Goal: Use online tool/utility: Utilize a website feature to perform a specific function

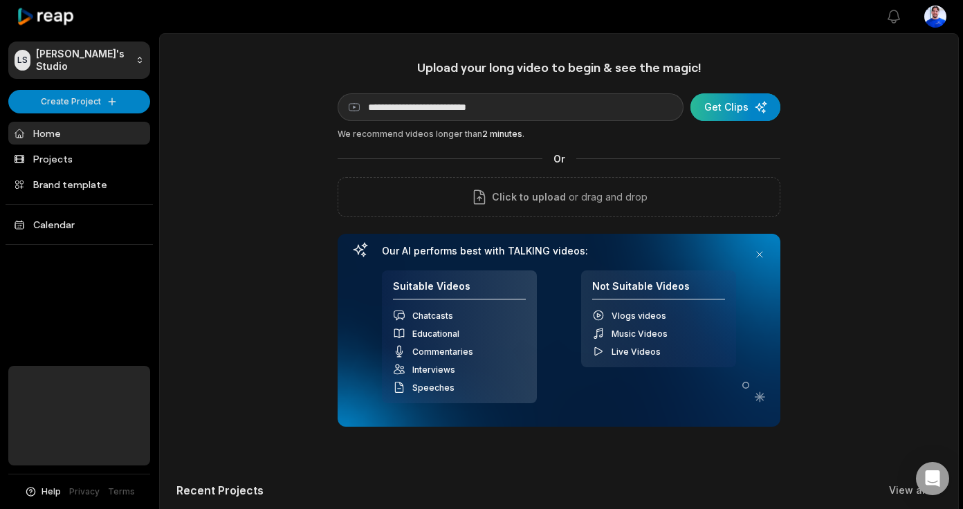
click at [755, 112] on div "submit" at bounding box center [735, 107] width 90 height 28
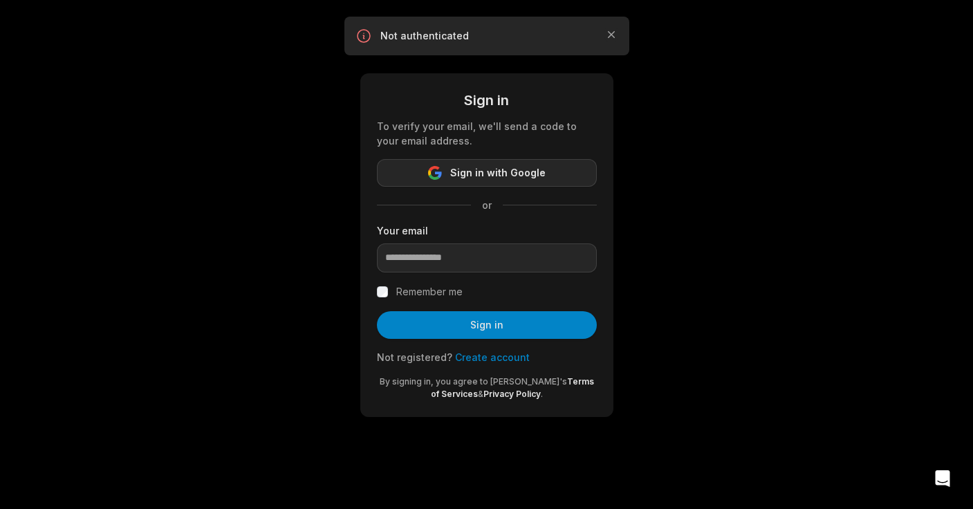
click at [492, 165] on span "Sign in with Google" at bounding box center [497, 173] width 95 height 17
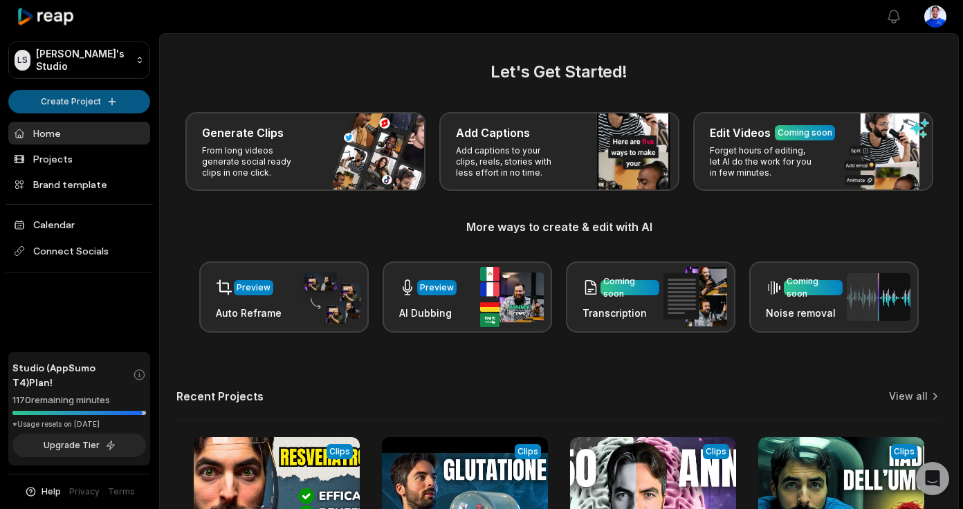
click at [88, 107] on html "[PERSON_NAME] Studio Create Project Home Projects Brand template Calendar Conne…" at bounding box center [481, 254] width 963 height 509
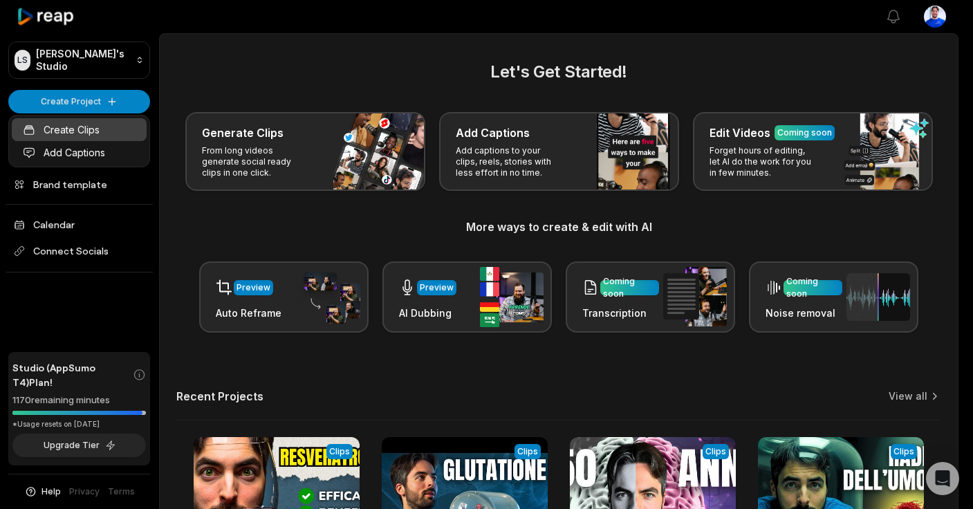
click at [86, 129] on link "Create Clips" at bounding box center [79, 129] width 135 height 23
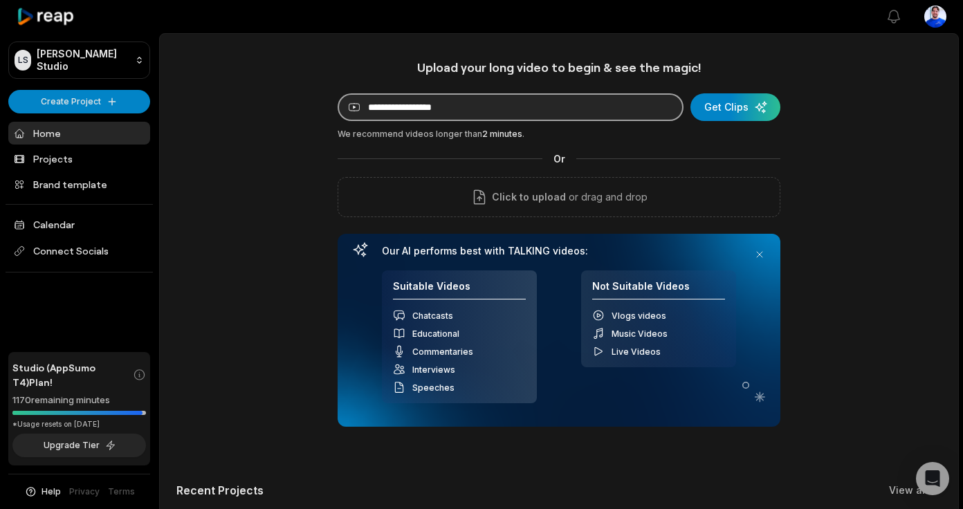
click at [545, 99] on input at bounding box center [510, 107] width 346 height 28
paste input "**********"
type input "**********"
click at [690, 93] on button "Get Clips" at bounding box center [735, 107] width 90 height 28
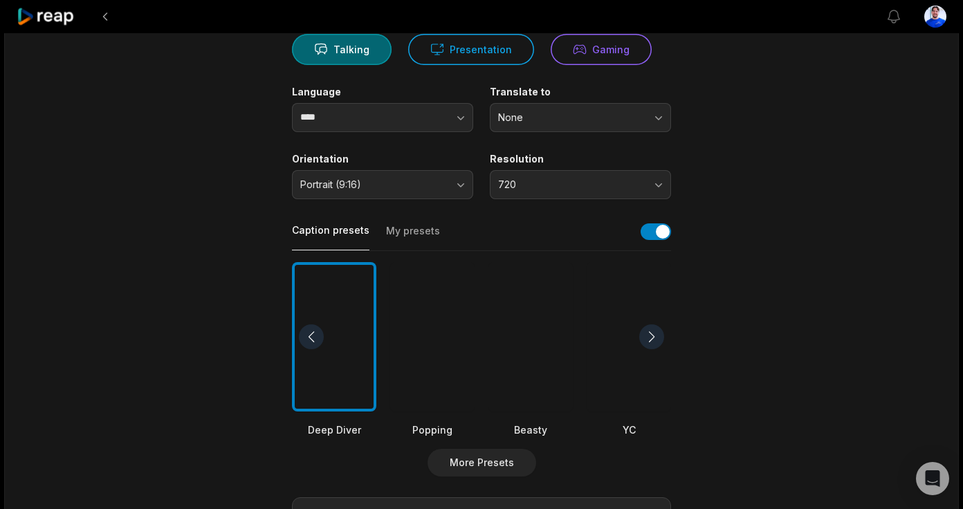
scroll to position [141, 0]
click at [595, 185] on span "720" at bounding box center [570, 184] width 145 height 12
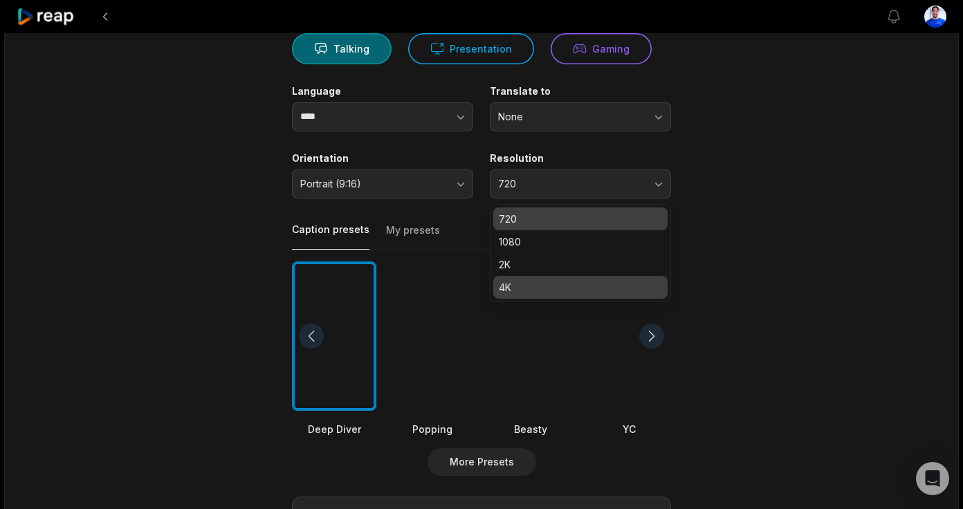
click at [559, 290] on p "4K" at bounding box center [580, 287] width 163 height 15
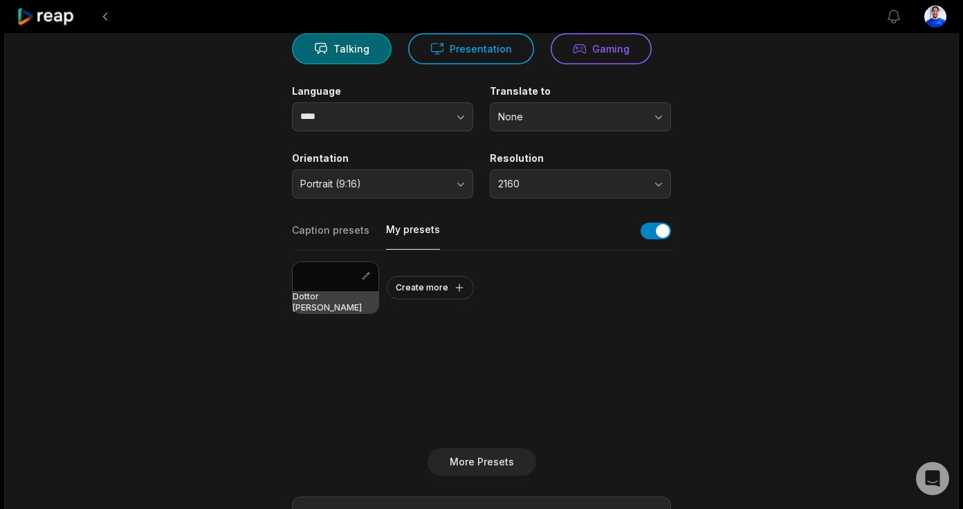
click at [413, 226] on button "My presets" at bounding box center [413, 236] width 54 height 27
click at [360, 290] on div at bounding box center [336, 276] width 86 height 29
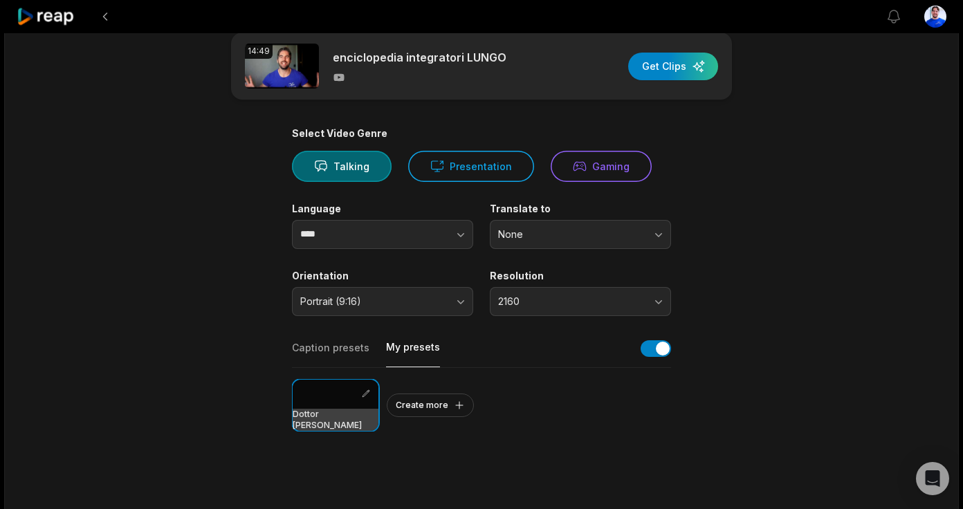
scroll to position [0, 0]
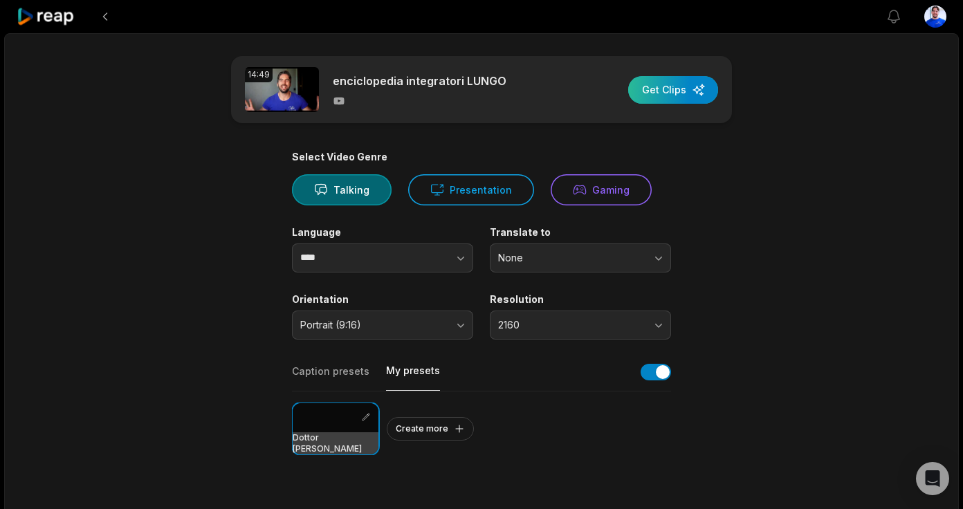
click at [699, 88] on div "button" at bounding box center [673, 90] width 90 height 28
